Goal: Obtain resource: Obtain resource

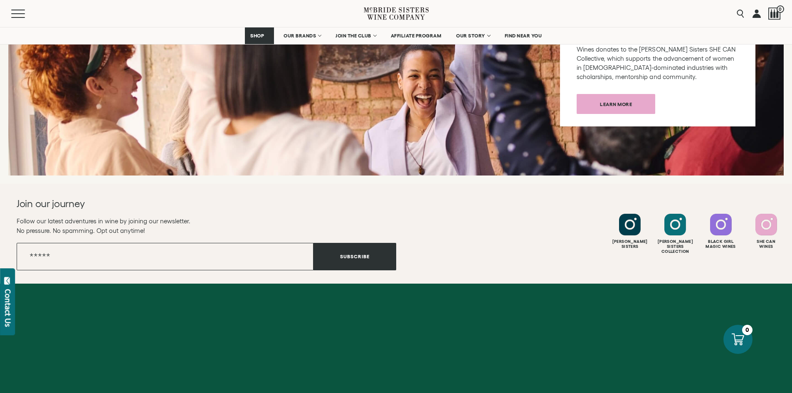
scroll to position [3296, 0]
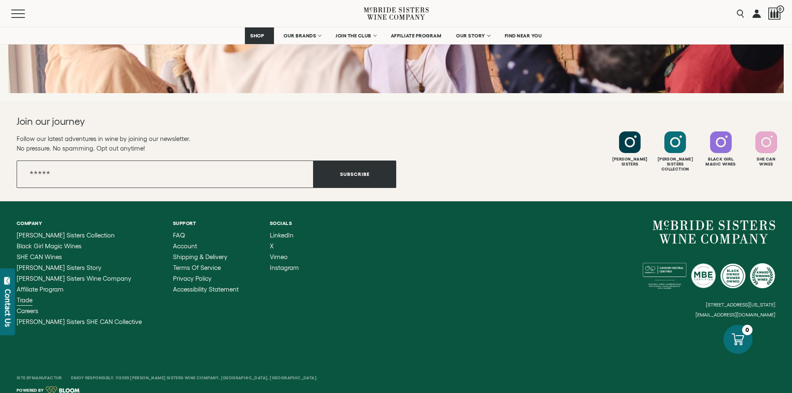
click at [23, 296] on span "Trade" at bounding box center [25, 299] width 16 height 7
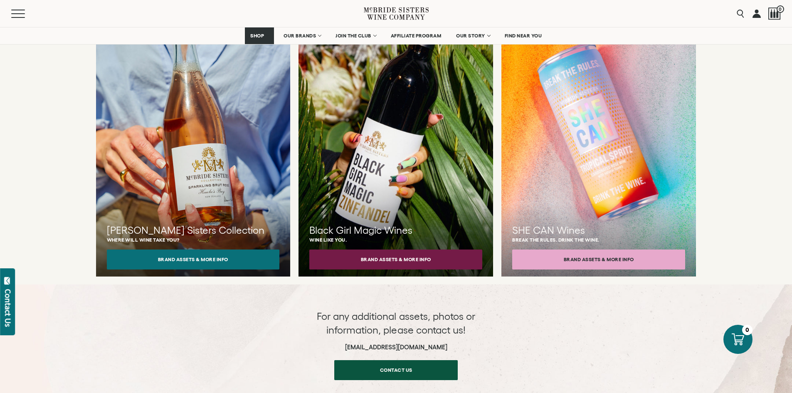
scroll to position [754, 0]
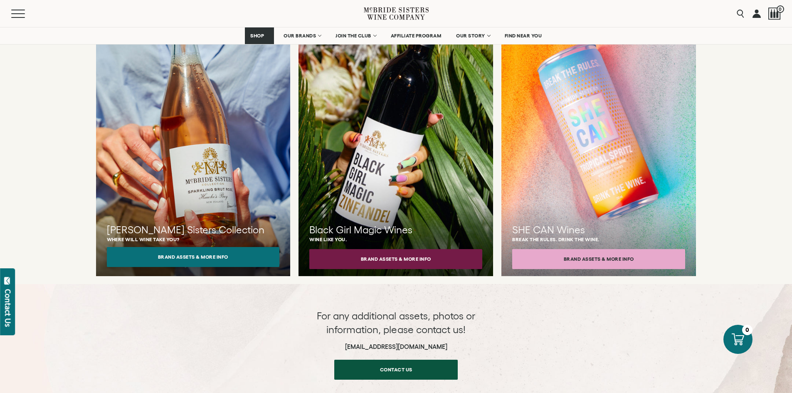
click at [204, 249] on button "Brand Assets & More Info" at bounding box center [193, 257] width 173 height 20
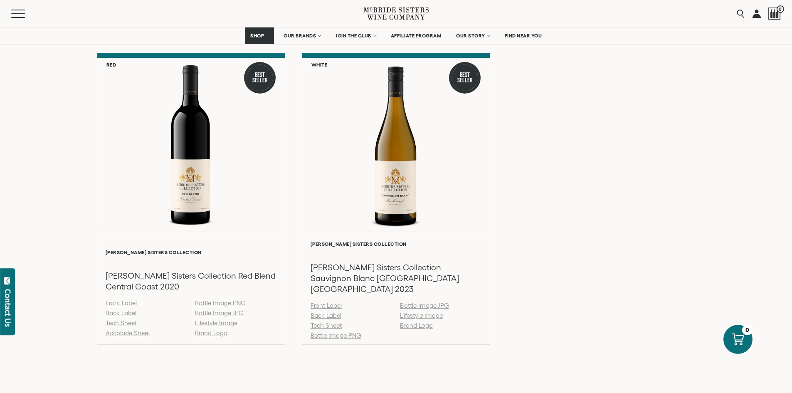
scroll to position [1139, 0]
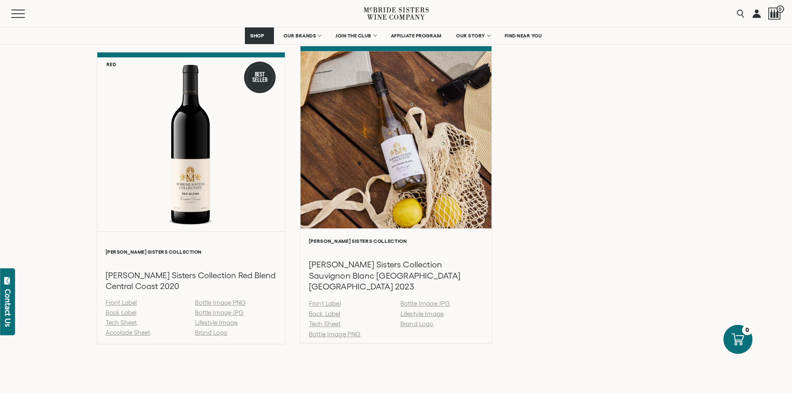
click at [324, 310] on link "Back Label" at bounding box center [325, 313] width 32 height 7
